Goal: Task Accomplishment & Management: Manage account settings

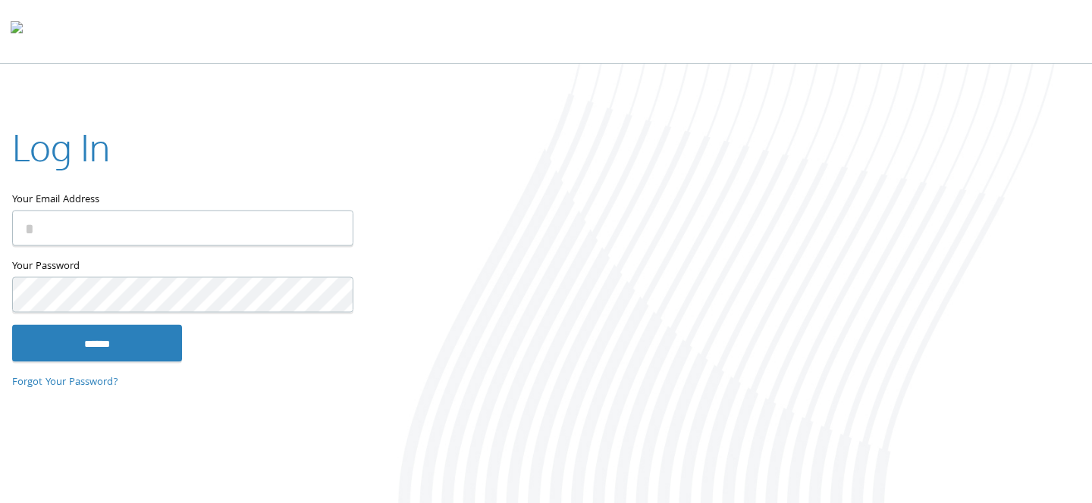
click at [277, 230] on input "Your Email Address" at bounding box center [182, 229] width 341 height 36
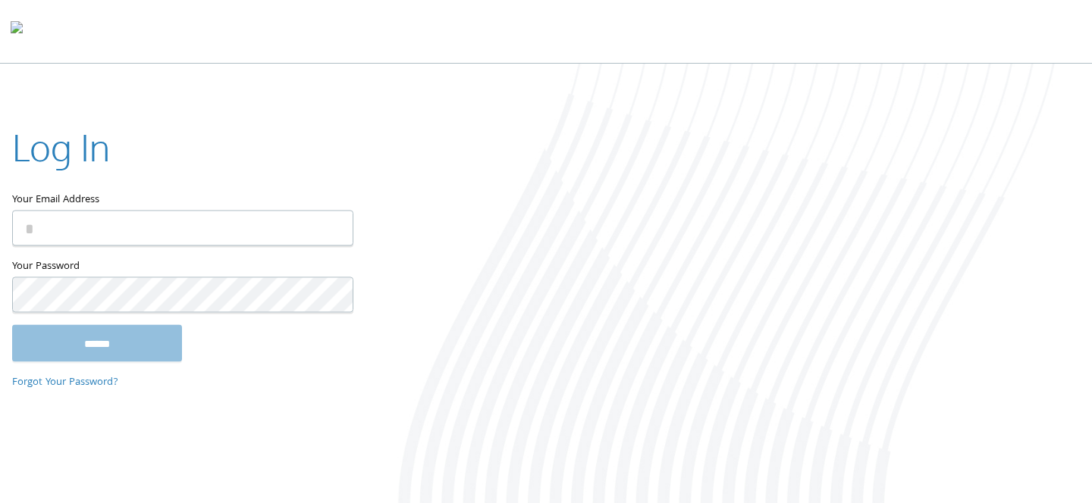
type input "**********"
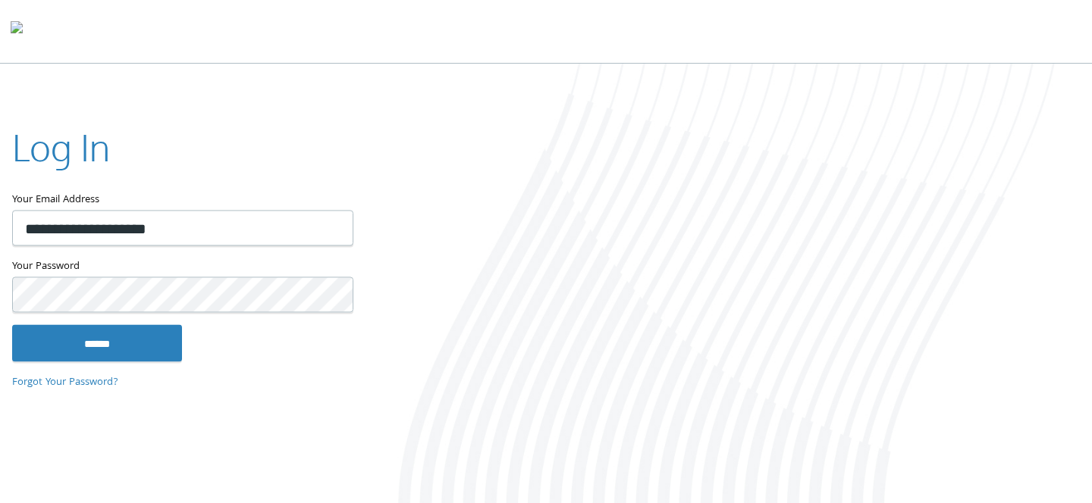
click at [12, 325] on input "******" at bounding box center [97, 343] width 170 height 36
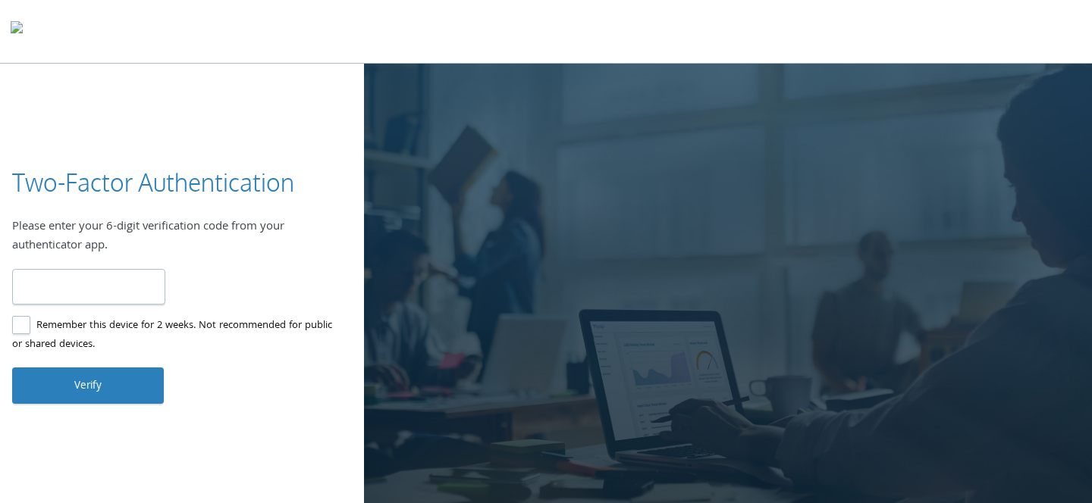
type input "******"
